Goal: Obtain resource: Download file/media

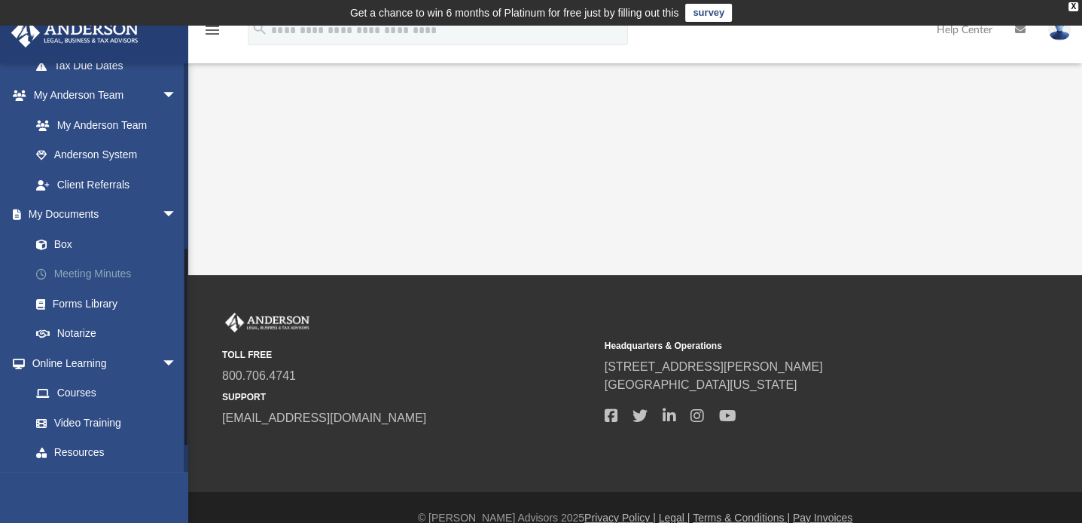
scroll to position [377, 0]
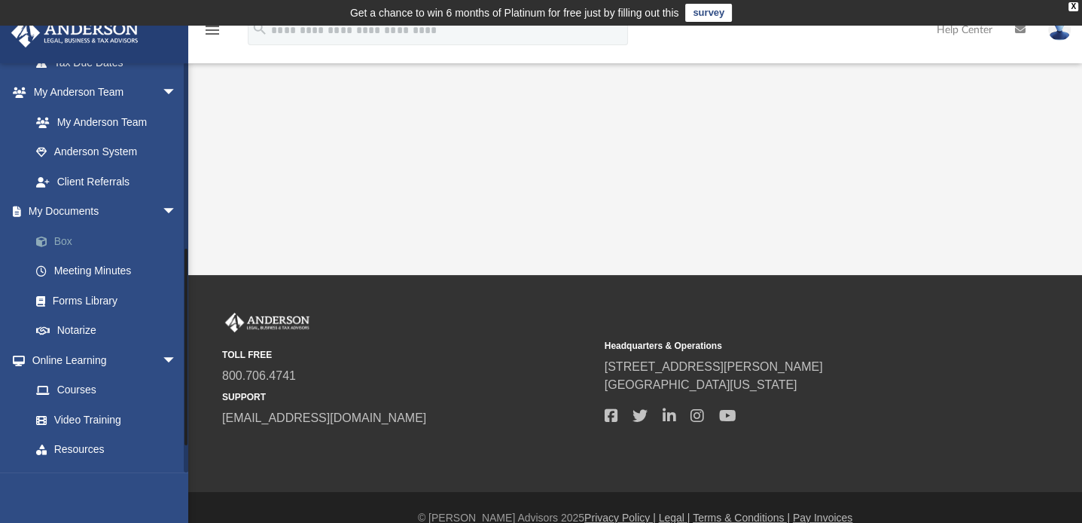
click at [57, 238] on link "Box" at bounding box center [110, 241] width 178 height 30
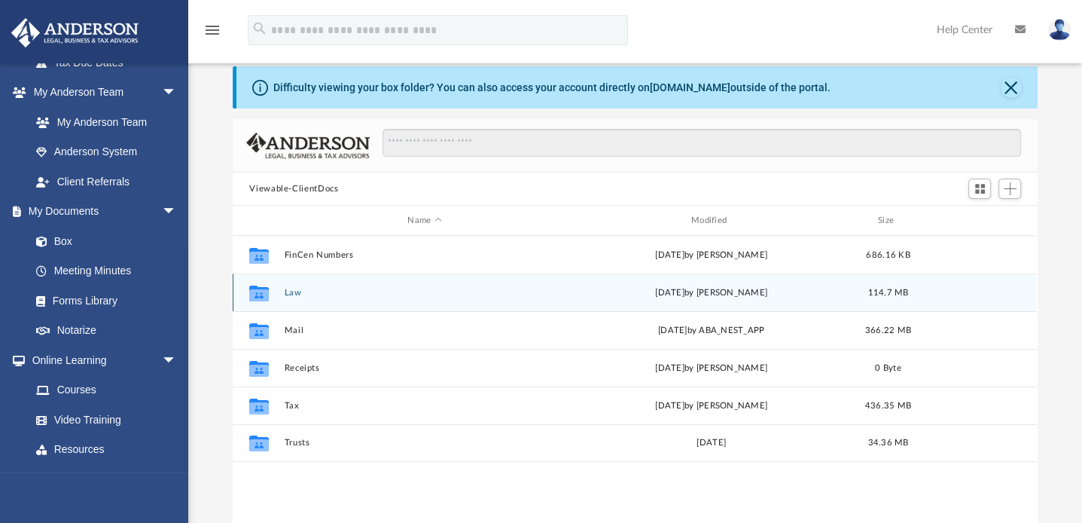
scroll to position [151, 0]
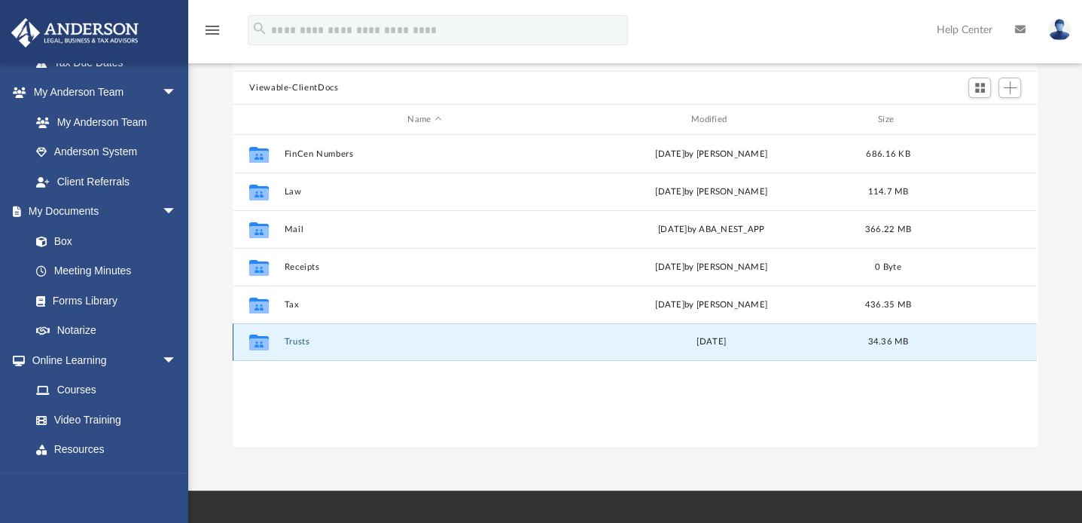
click at [296, 339] on button "Trusts" at bounding box center [425, 342] width 280 height 10
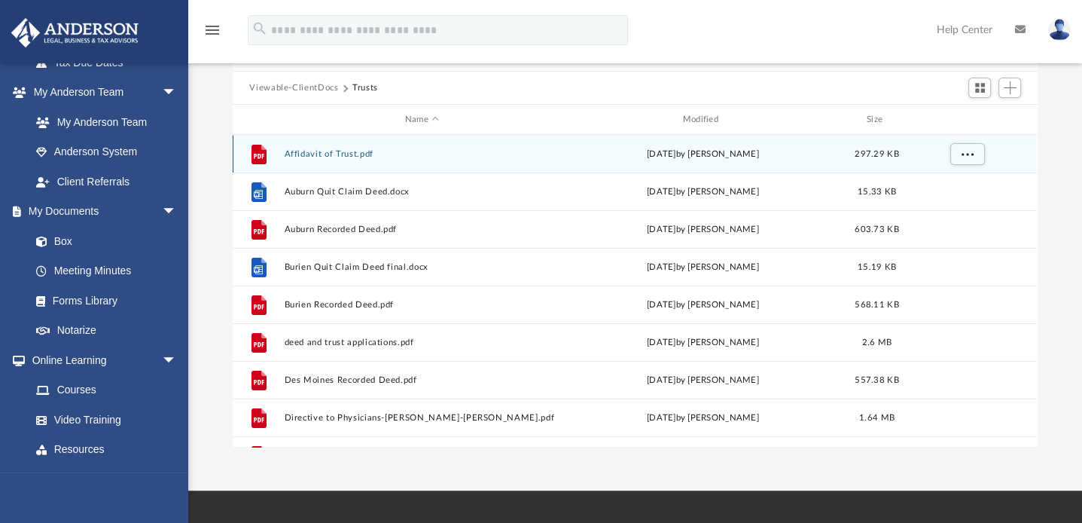
click at [342, 151] on button "Affidavit of Trust.pdf" at bounding box center [422, 154] width 275 height 10
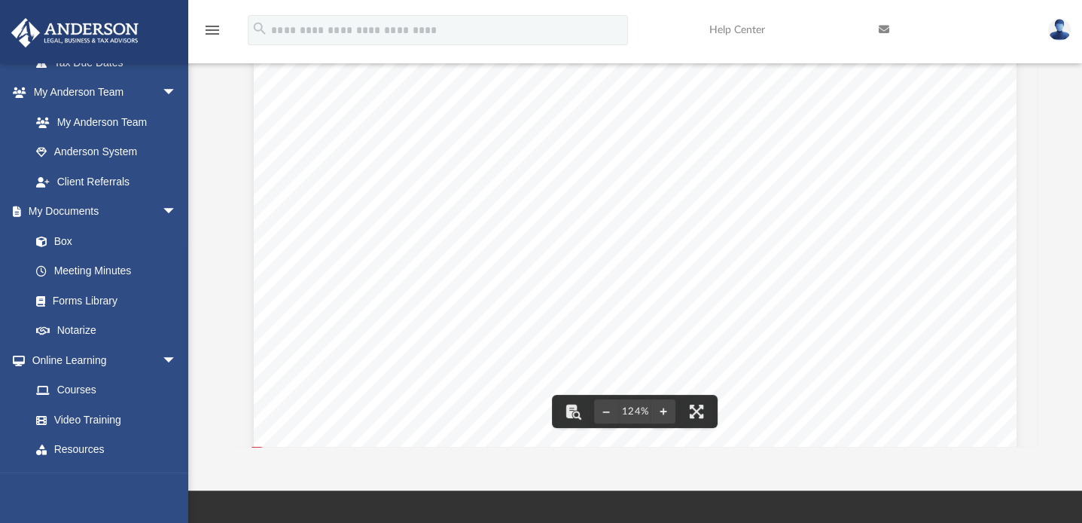
scroll to position [0, 0]
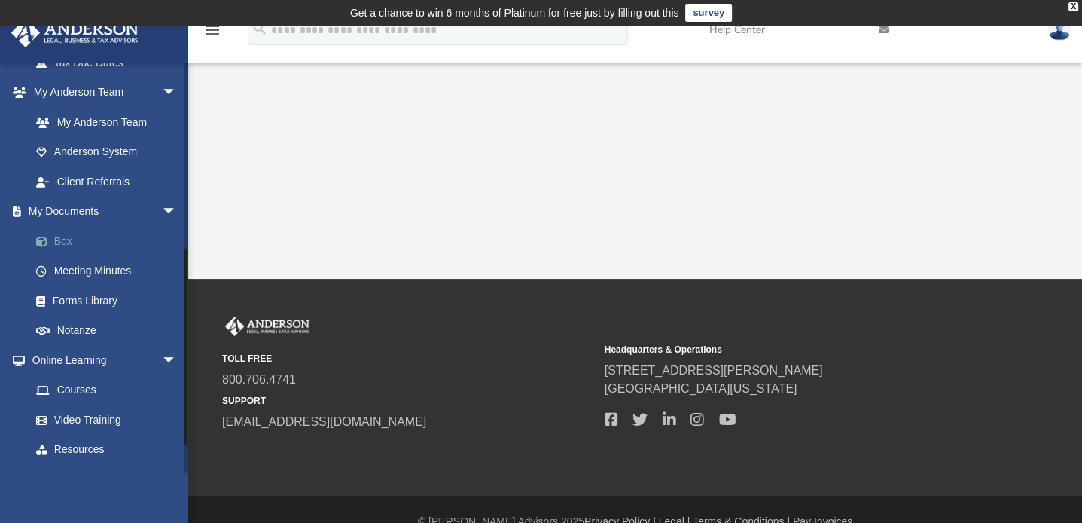
click at [69, 239] on link "Box" at bounding box center [110, 241] width 178 height 30
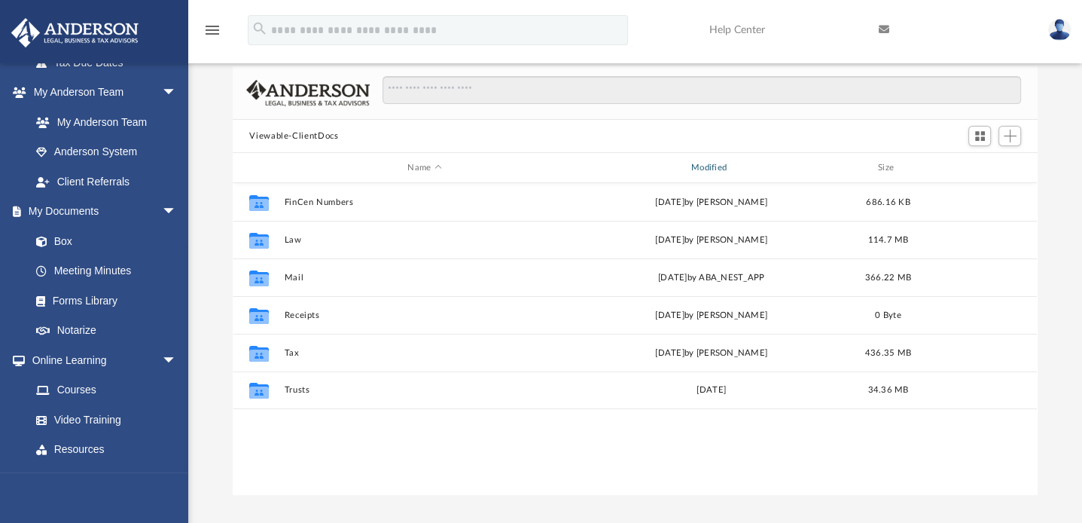
scroll to position [151, 0]
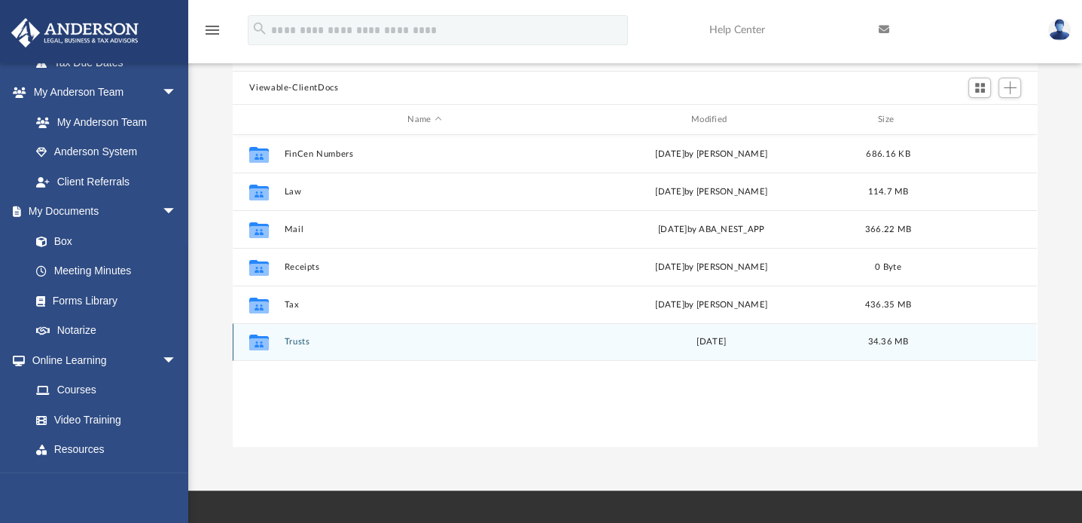
click at [290, 343] on button "Trusts" at bounding box center [425, 342] width 280 height 10
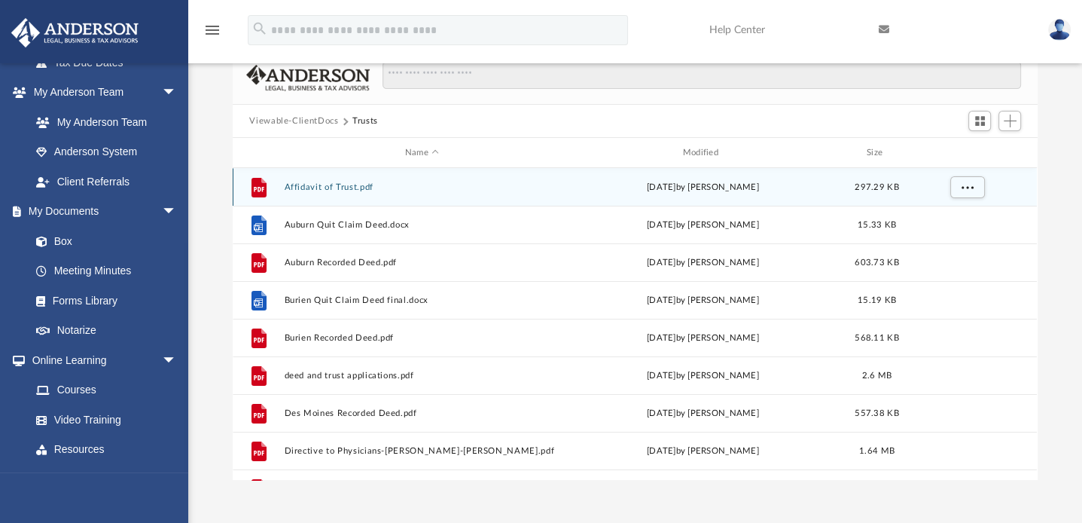
scroll to position [0, 0]
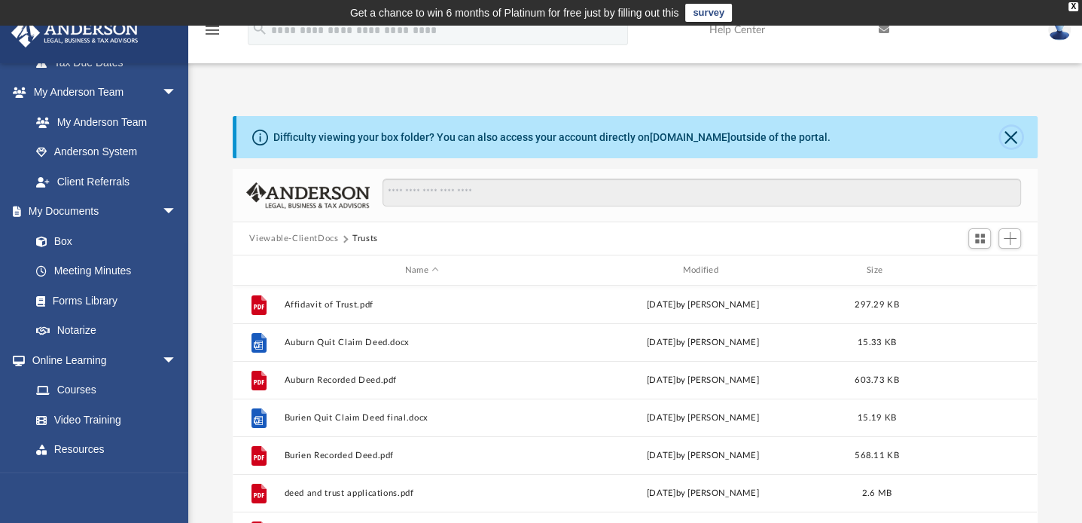
click at [1014, 137] on button "Close" at bounding box center [1011, 137] width 21 height 21
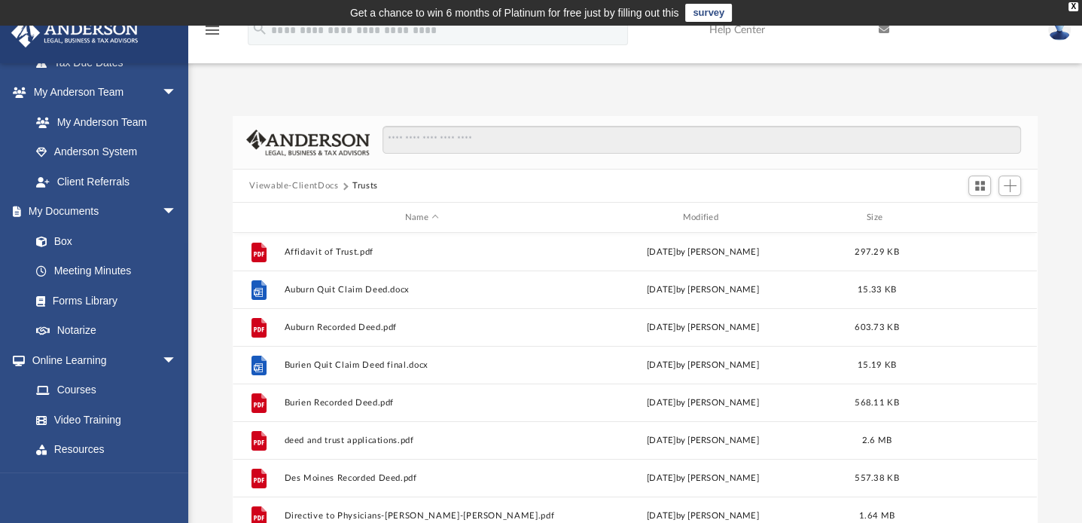
click at [295, 188] on button "Viewable-ClientDocs" at bounding box center [293, 186] width 89 height 14
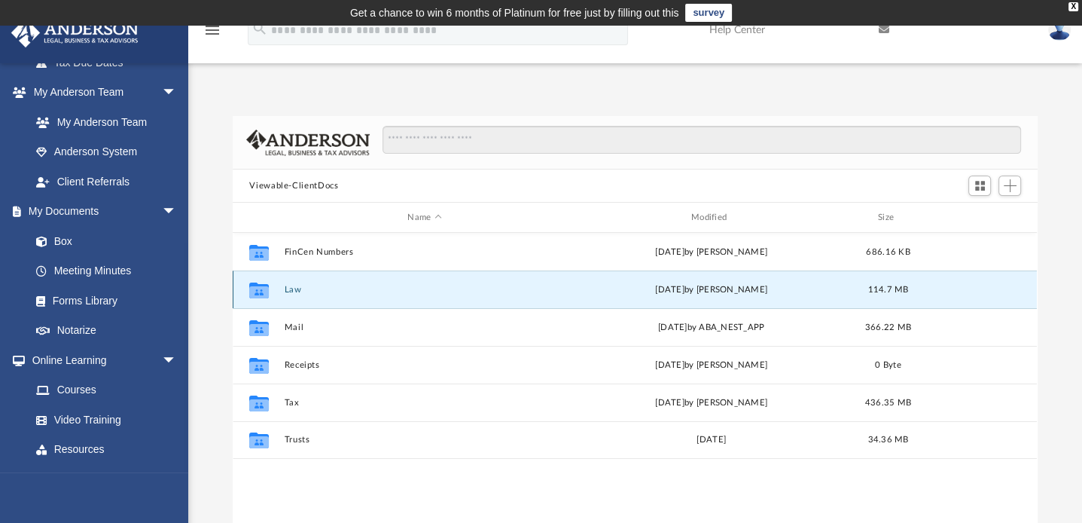
click at [294, 290] on button "Law" at bounding box center [425, 290] width 280 height 10
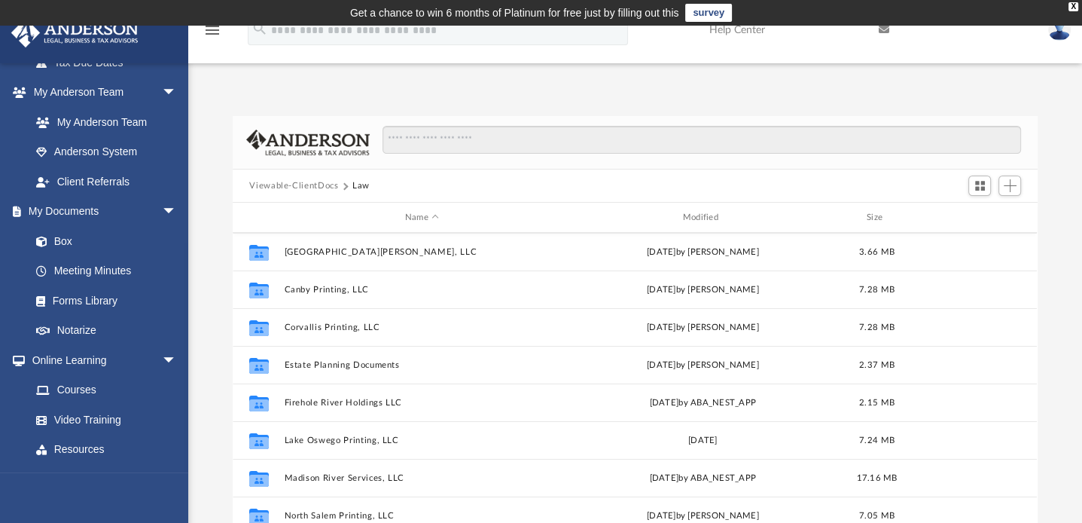
scroll to position [226, 0]
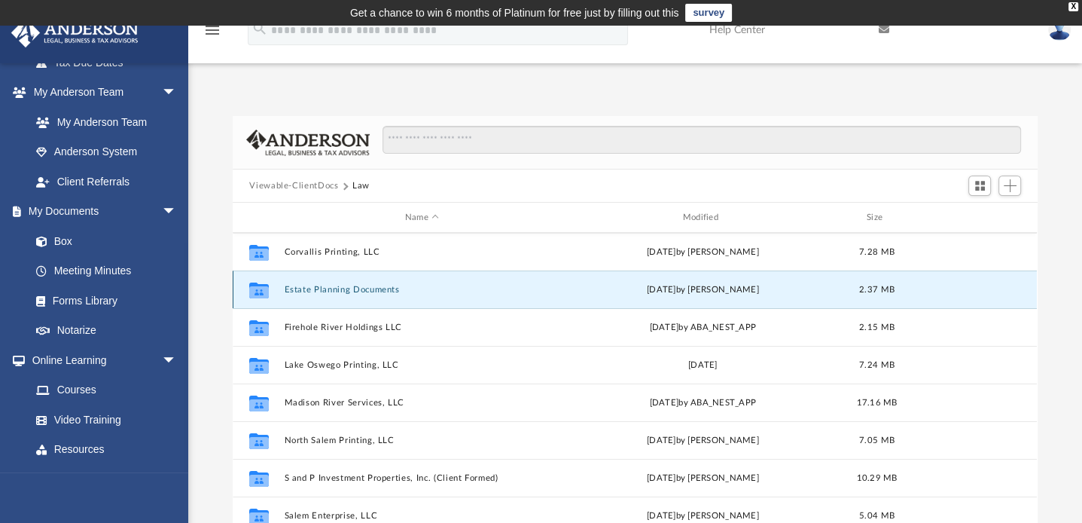
click at [314, 289] on button "Estate Planning Documents" at bounding box center [422, 290] width 275 height 10
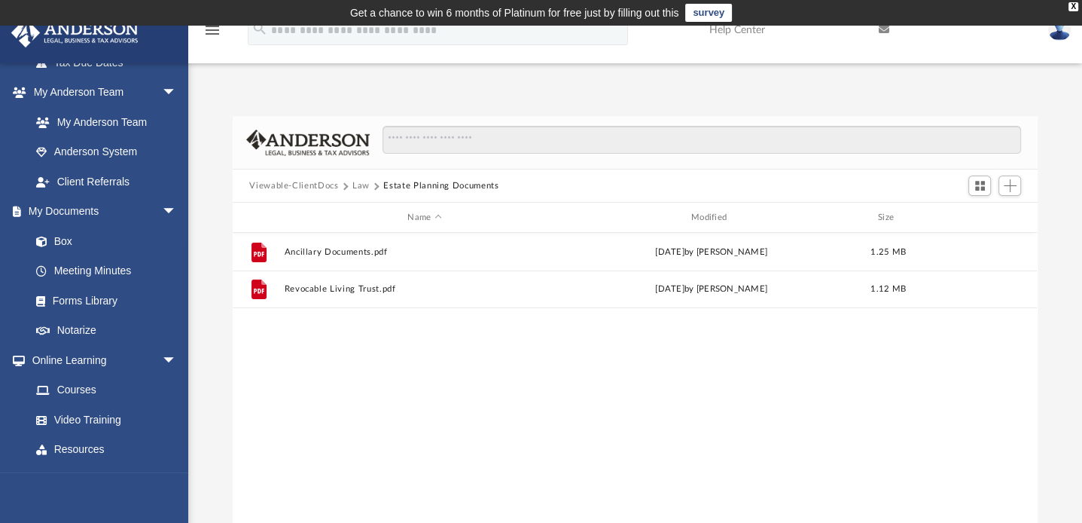
scroll to position [0, 0]
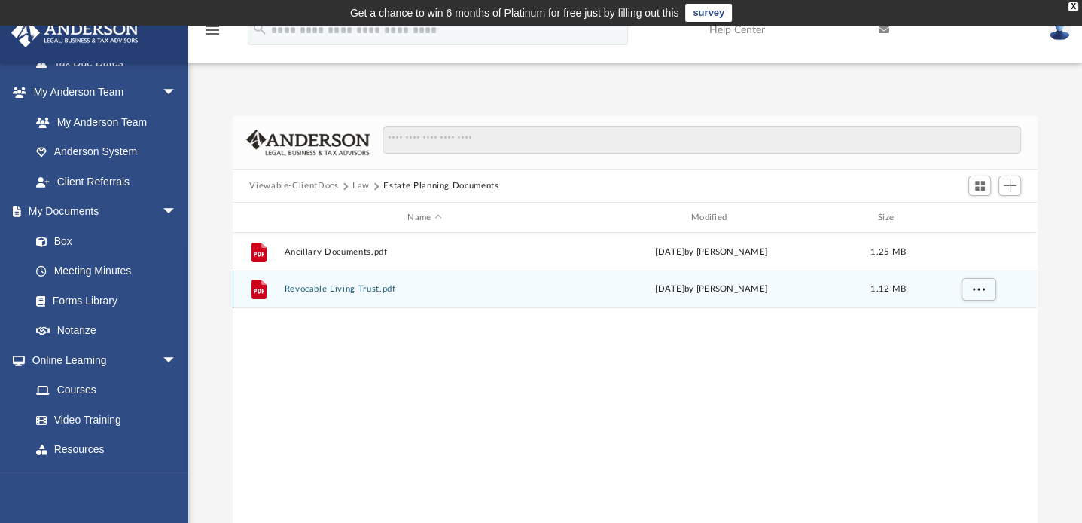
click at [361, 291] on button "Revocable Living Trust.pdf" at bounding box center [425, 289] width 280 height 10
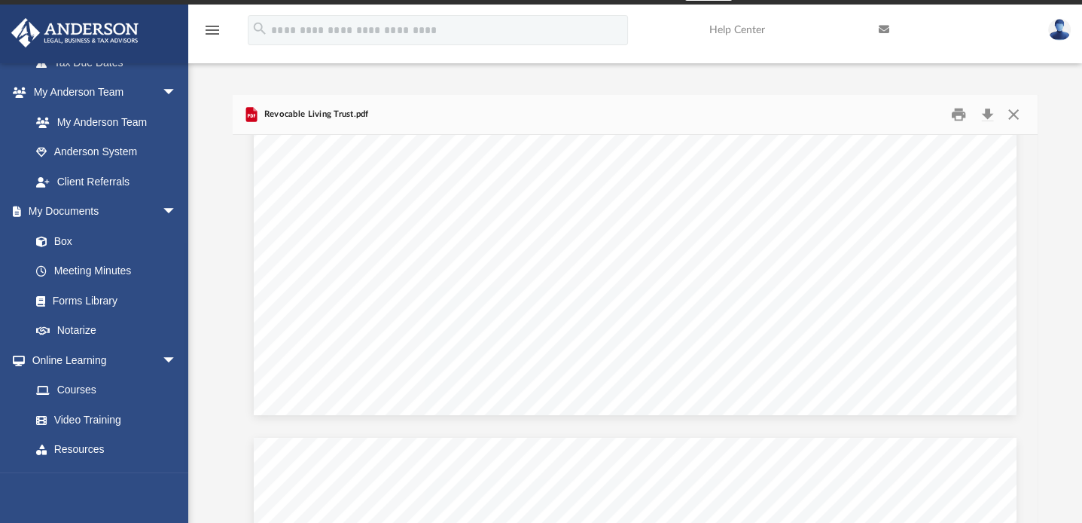
scroll to position [11811, 0]
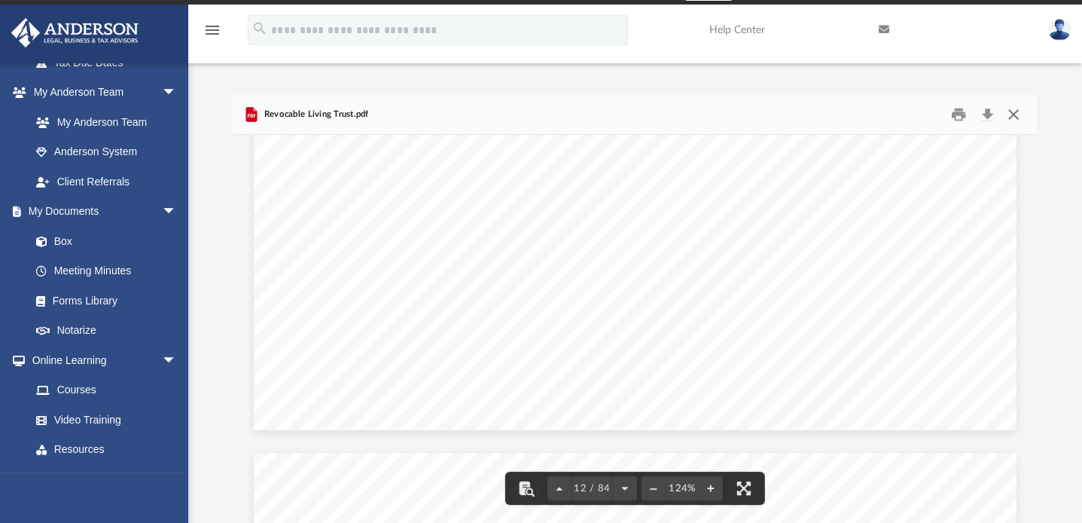
click at [1017, 111] on button "Close" at bounding box center [1013, 114] width 27 height 23
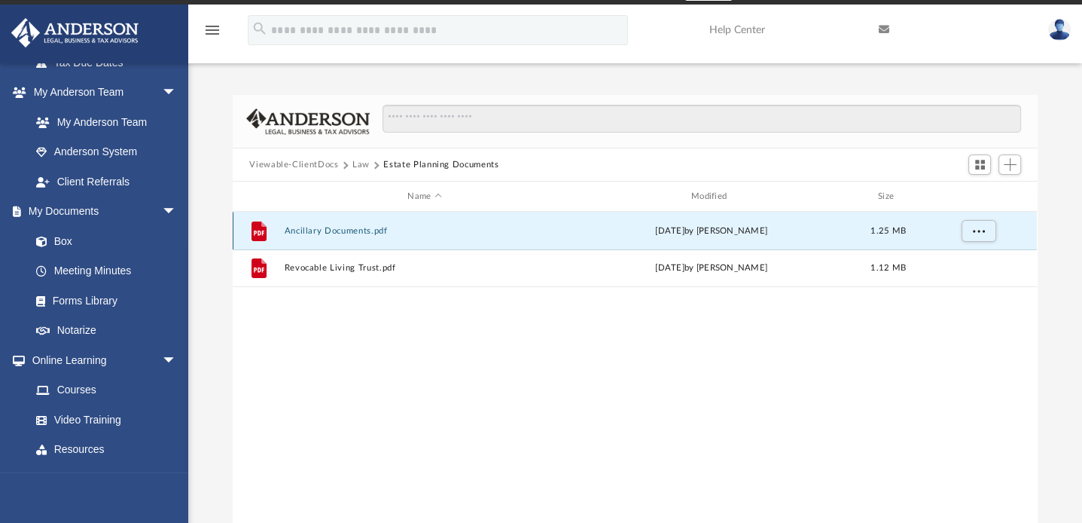
click at [340, 231] on button "Ancillary Documents.pdf" at bounding box center [425, 231] width 280 height 10
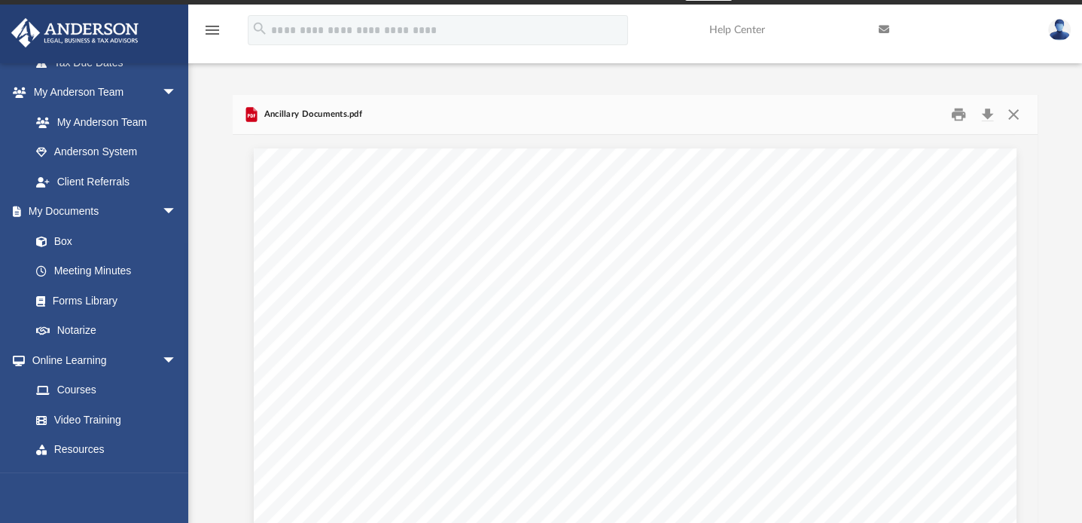
scroll to position [3012, 0]
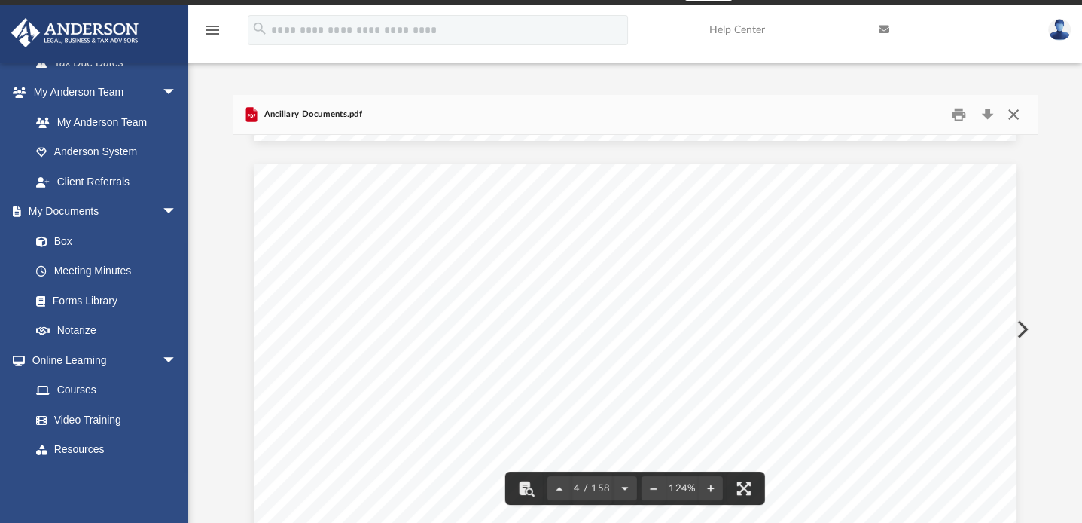
click at [1016, 108] on button "Close" at bounding box center [1013, 114] width 27 height 23
